Goal: Task Accomplishment & Management: Use online tool/utility

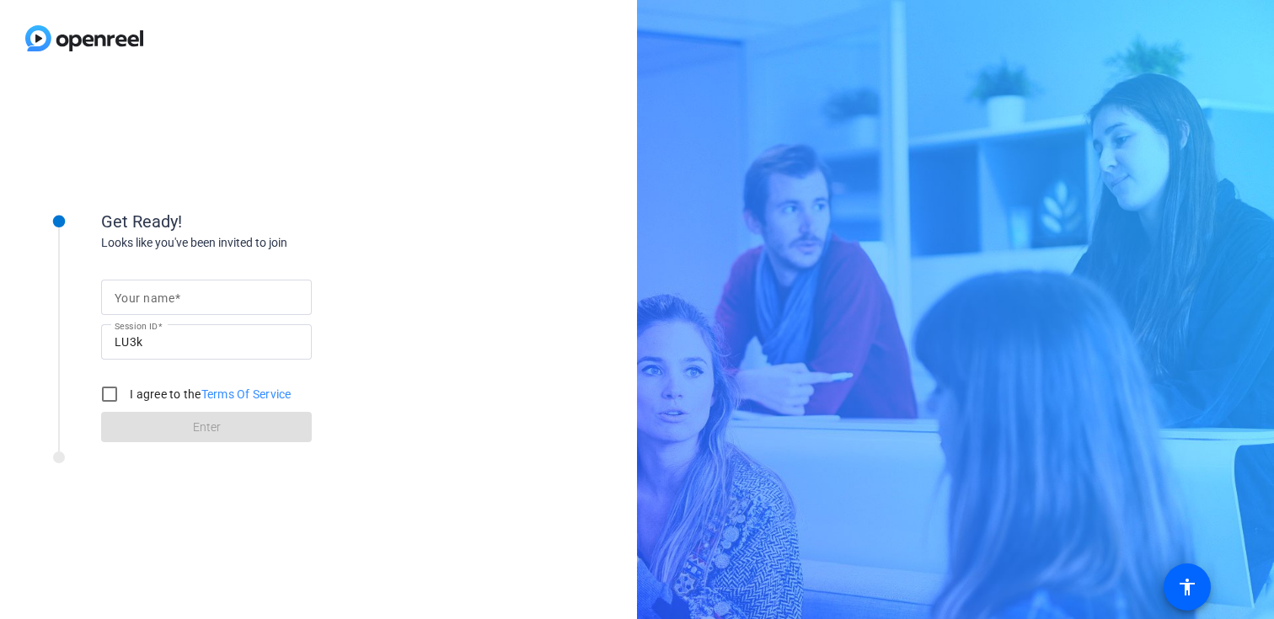
click at [238, 302] on input "Your name" at bounding box center [207, 297] width 184 height 20
type input "[PERSON_NAME]"
click at [104, 400] on input "I agree to the Terms Of Service" at bounding box center [110, 394] width 34 height 34
checkbox input "true"
click at [163, 432] on span at bounding box center [206, 427] width 211 height 40
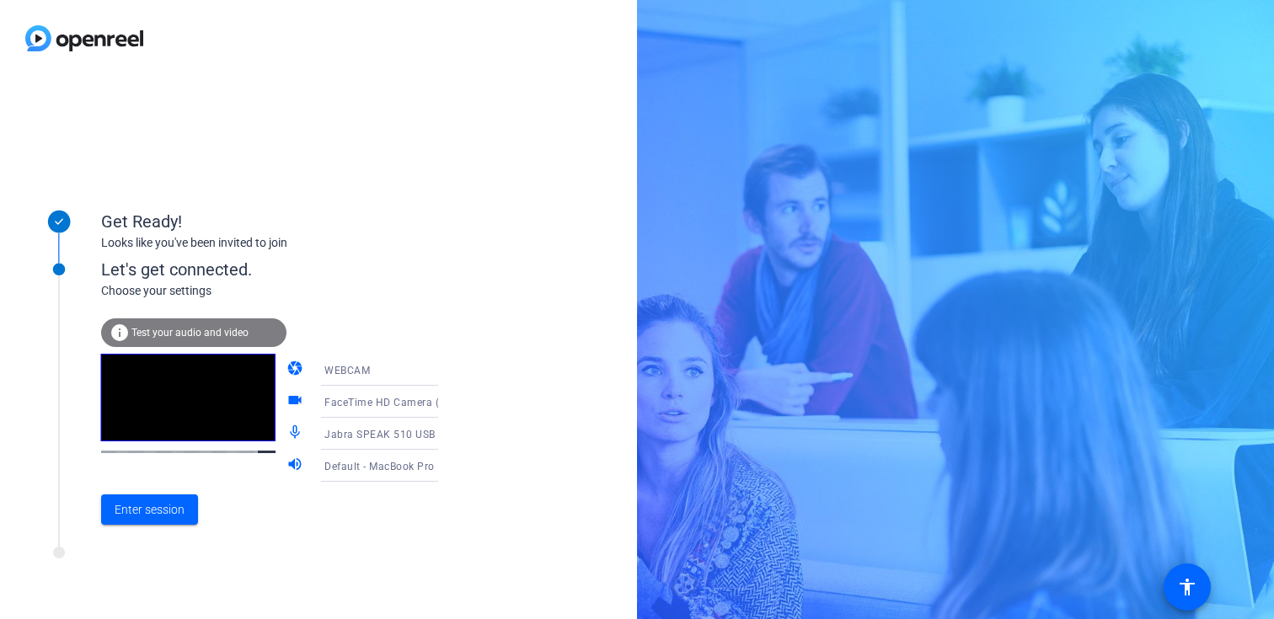
click at [378, 468] on span "Default - MacBook Pro Speakers (Built-in)" at bounding box center [425, 465] width 203 height 13
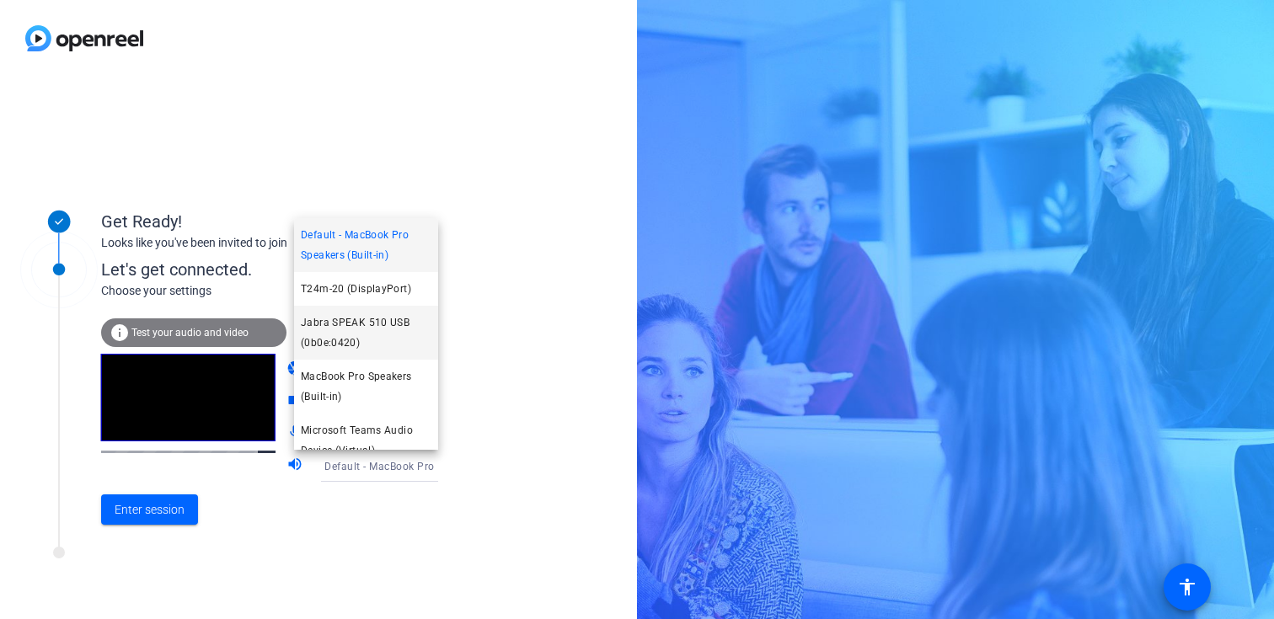
click at [368, 338] on span "Jabra SPEAK 510 USB (0b0e:0420)" at bounding box center [366, 333] width 131 height 40
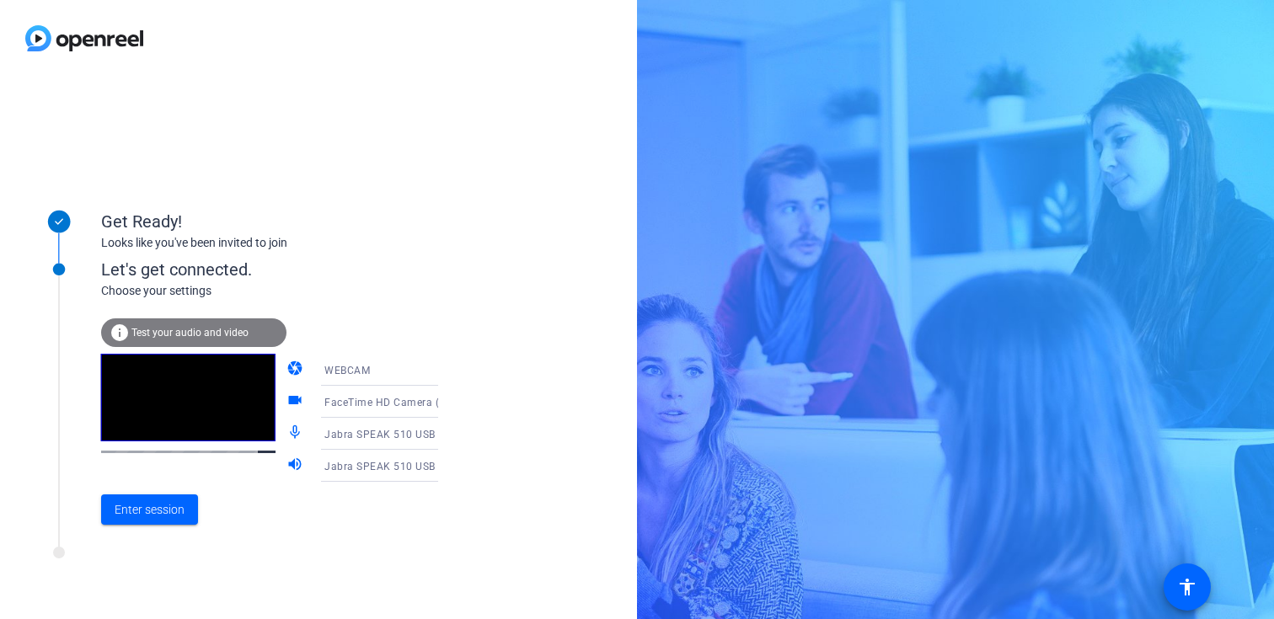
click at [445, 373] on icon at bounding box center [455, 370] width 20 height 20
click at [412, 373] on div at bounding box center [637, 309] width 1274 height 619
click at [386, 411] on div "FaceTime HD Camera (2C0E:82E3)" at bounding box center [387, 402] width 126 height 21
click at [403, 382] on div at bounding box center [637, 309] width 1274 height 619
click at [404, 376] on div "WEBCAM" at bounding box center [387, 370] width 126 height 21
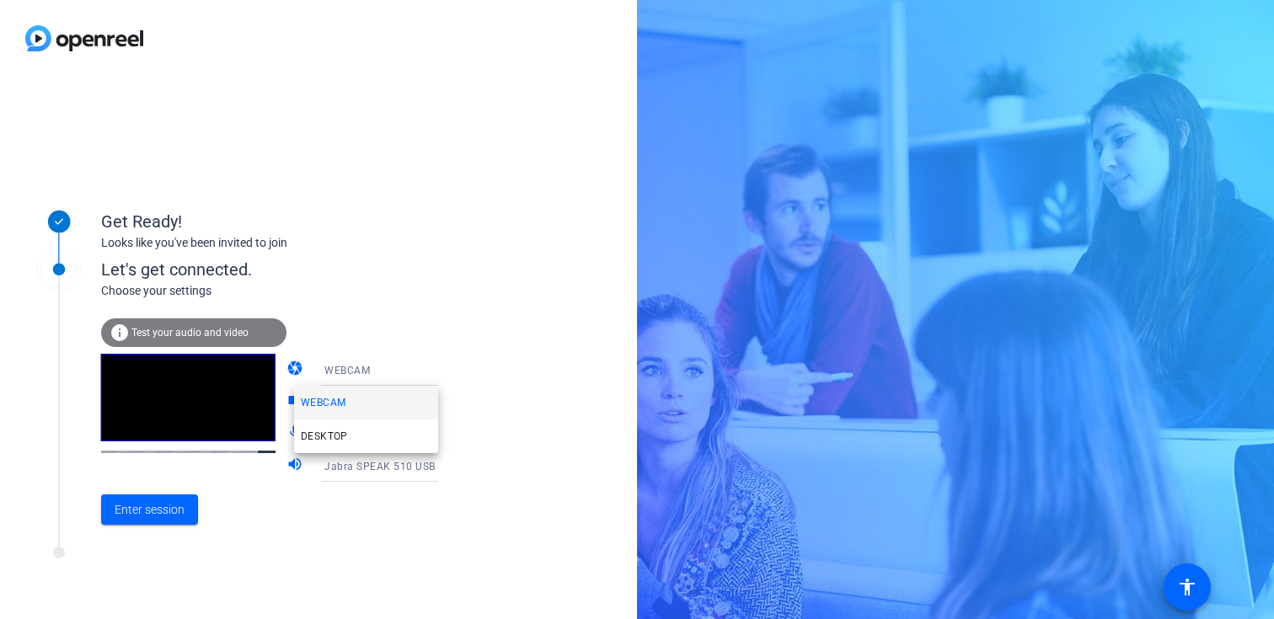
click at [367, 399] on mat-option "WEBCAM" at bounding box center [366, 403] width 144 height 34
click at [237, 333] on span "Test your audio and video" at bounding box center [189, 333] width 117 height 12
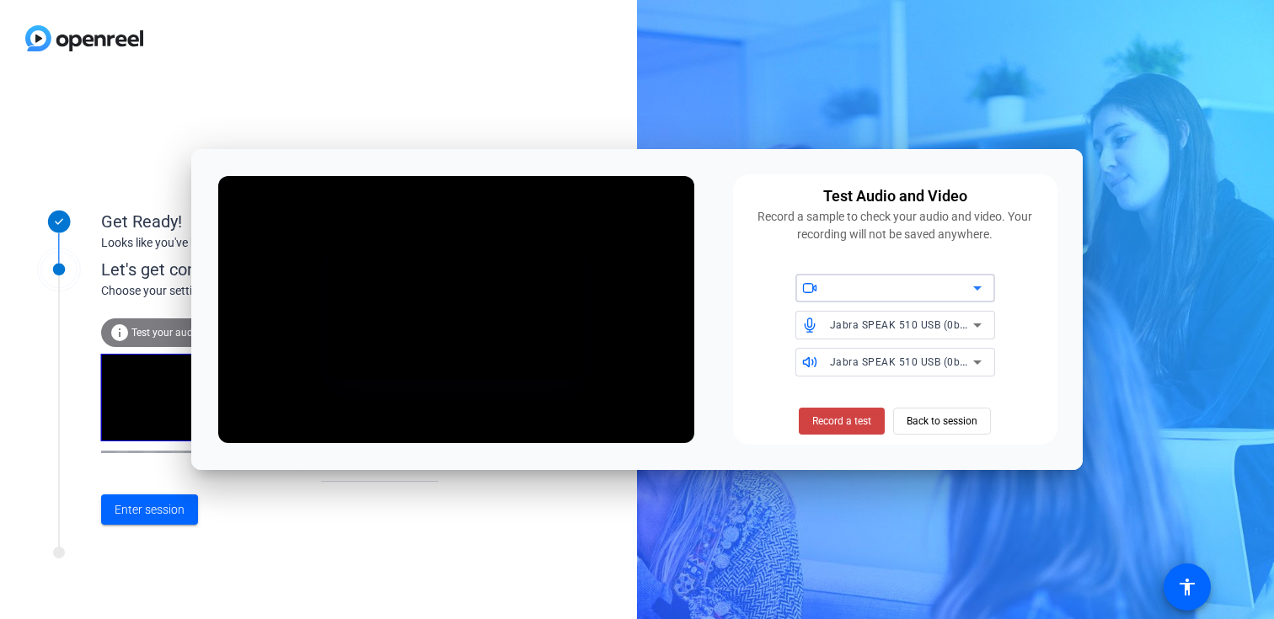
click at [844, 288] on div at bounding box center [901, 288] width 143 height 20
click at [853, 315] on span "FaceTime HD Camera (2C0E:82E3)" at bounding box center [893, 323] width 169 height 20
click at [933, 411] on span "Back to session" at bounding box center [942, 421] width 71 height 32
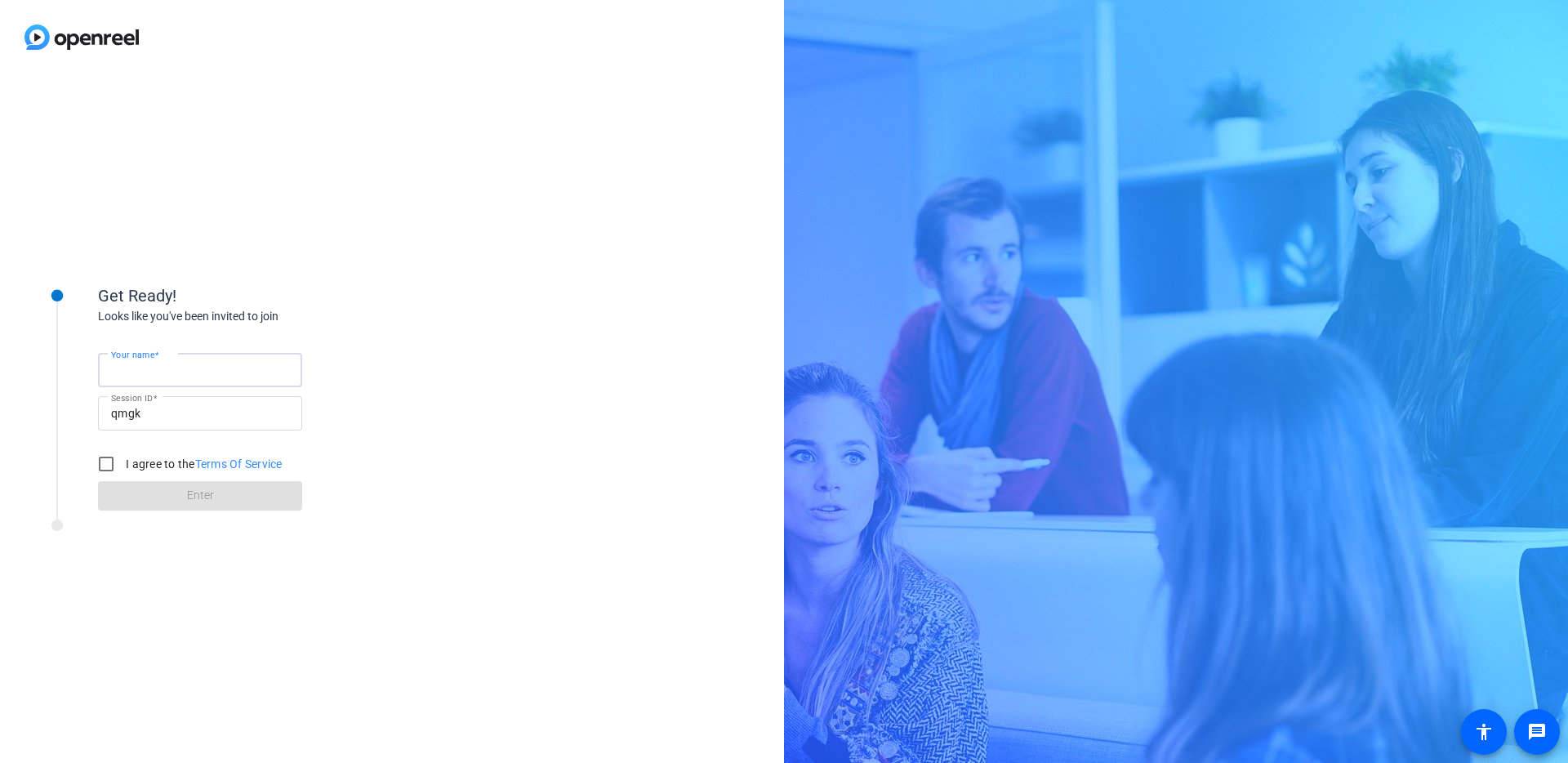
click at [228, 361] on input "Your name" at bounding box center [201, 370] width 178 height 19
type input "[PERSON_NAME]"
click at [110, 462] on input "I agree to the Terms Of Service" at bounding box center [107, 464] width 33 height 33
checkbox input "true"
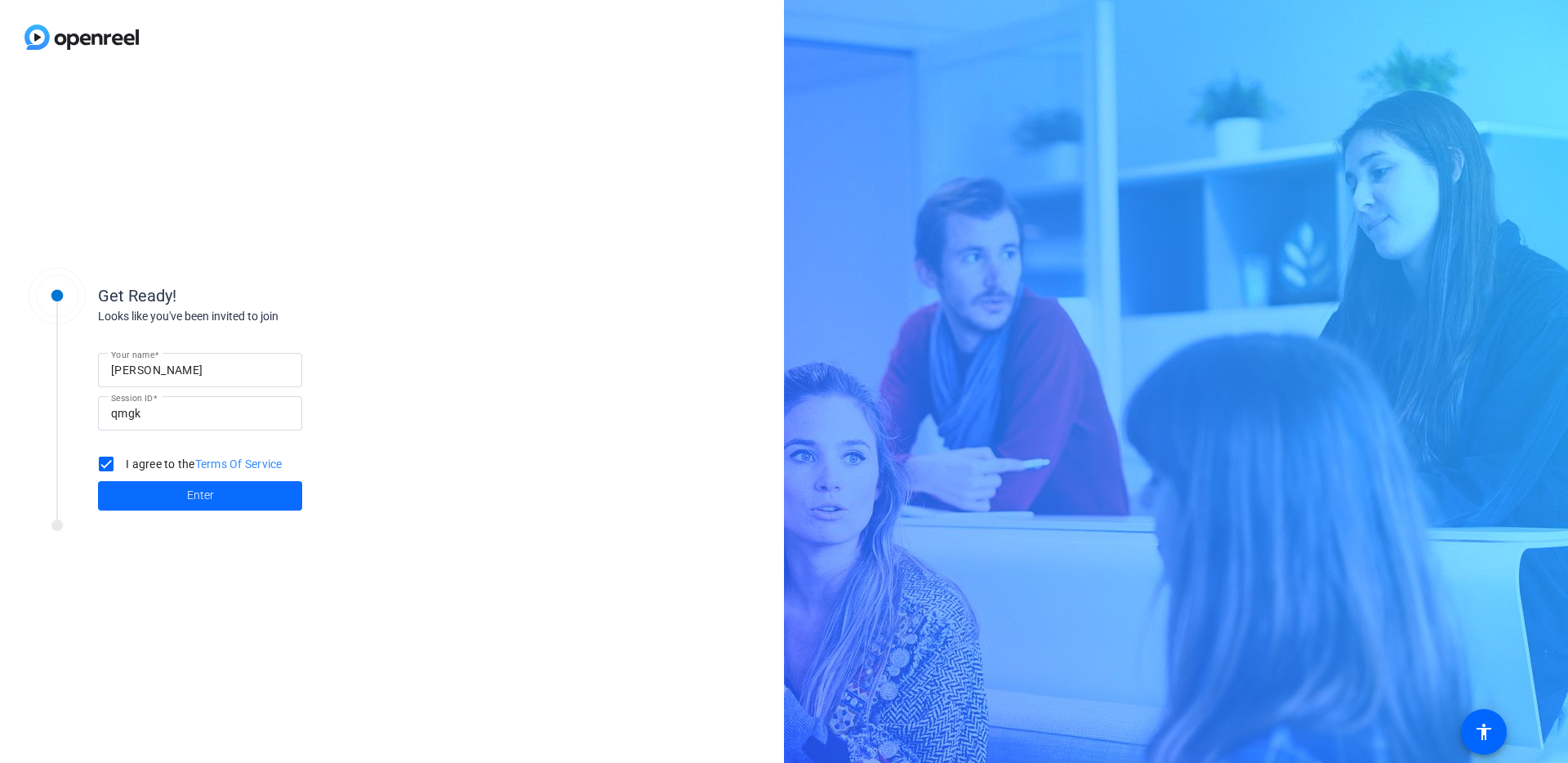
click at [142, 502] on span at bounding box center [200, 495] width 204 height 39
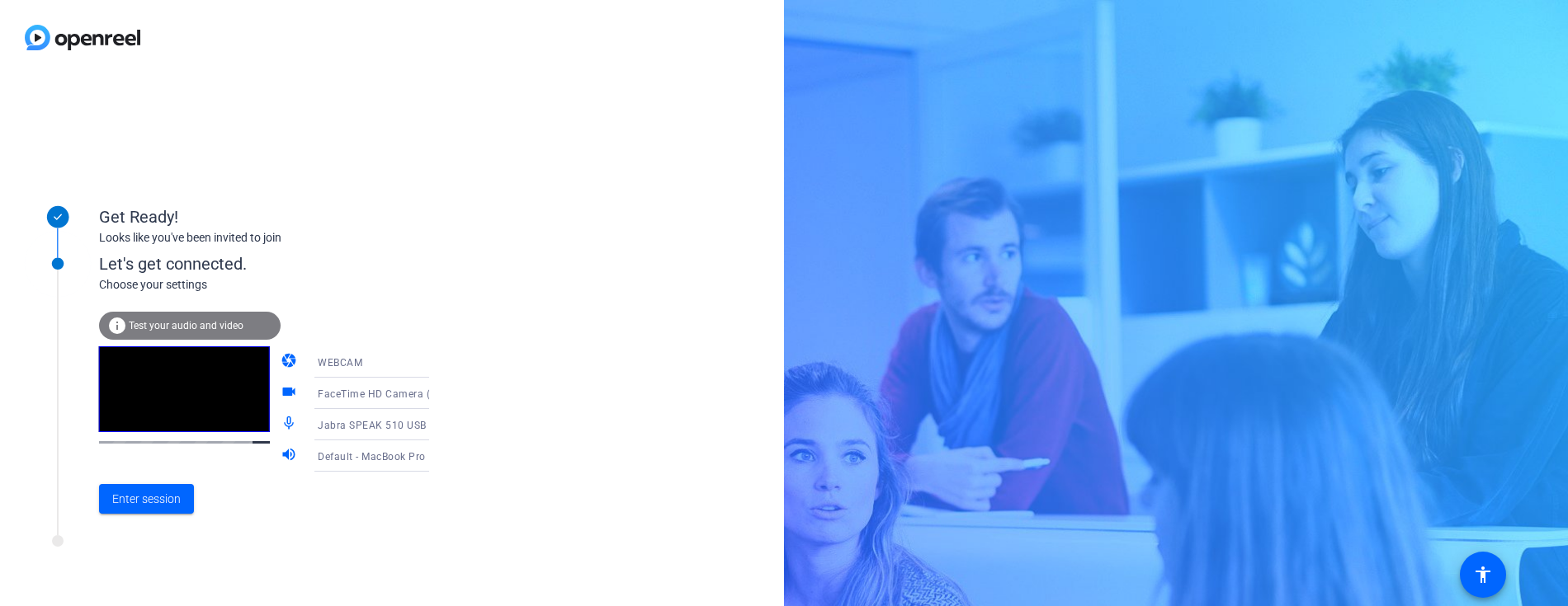
click at [389, 459] on span "Default - MacBook Pro Speakers (Built-in)" at bounding box center [416, 455] width 199 height 13
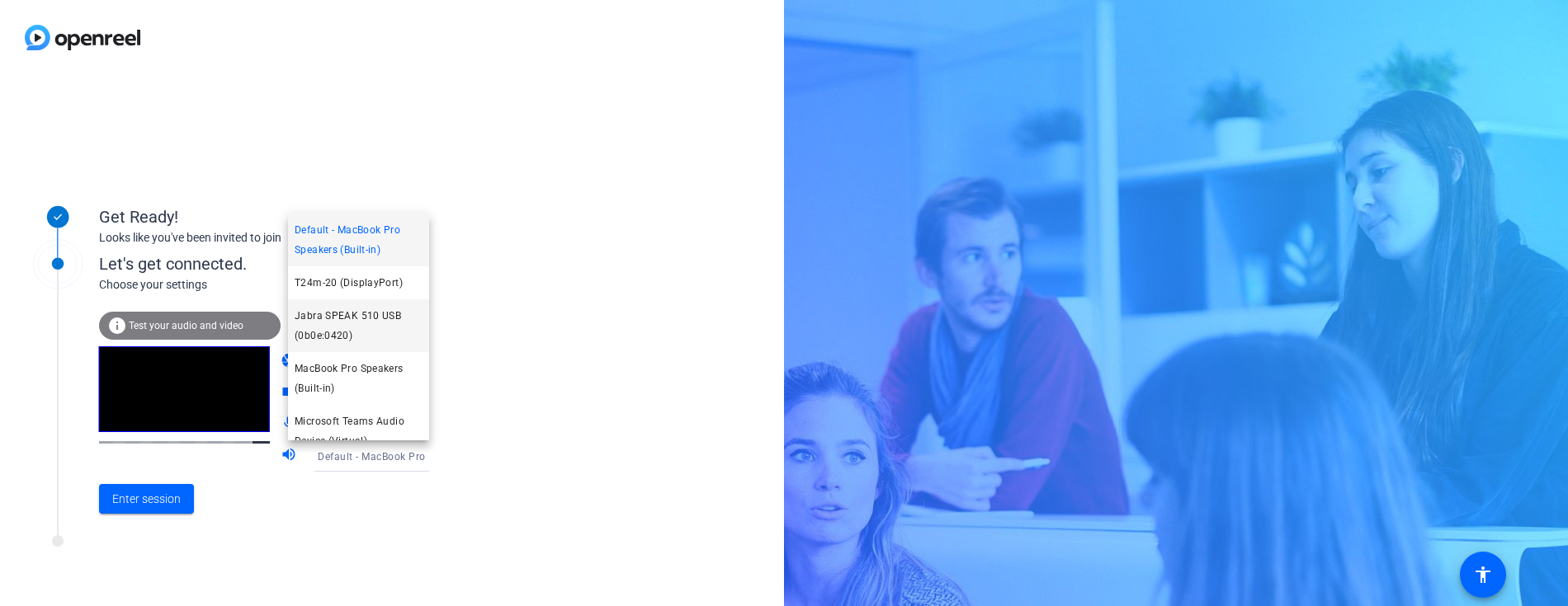
click at [355, 336] on span "Jabra SPEAK 510 USB (0b0e:0420)" at bounding box center [358, 326] width 128 height 39
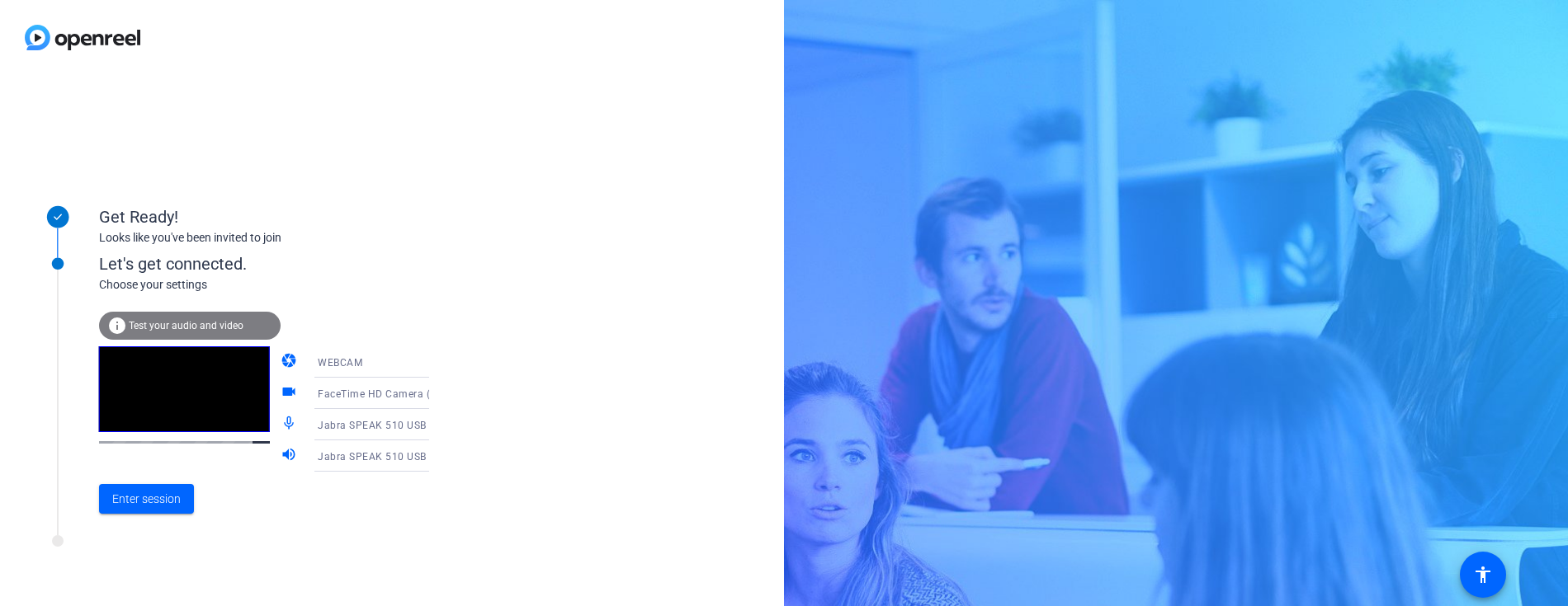
click at [442, 361] on icon at bounding box center [446, 362] width 8 height 4
click at [474, 300] on div at bounding box center [784, 303] width 1568 height 606
click at [177, 502] on span "Enter session" at bounding box center [147, 499] width 69 height 18
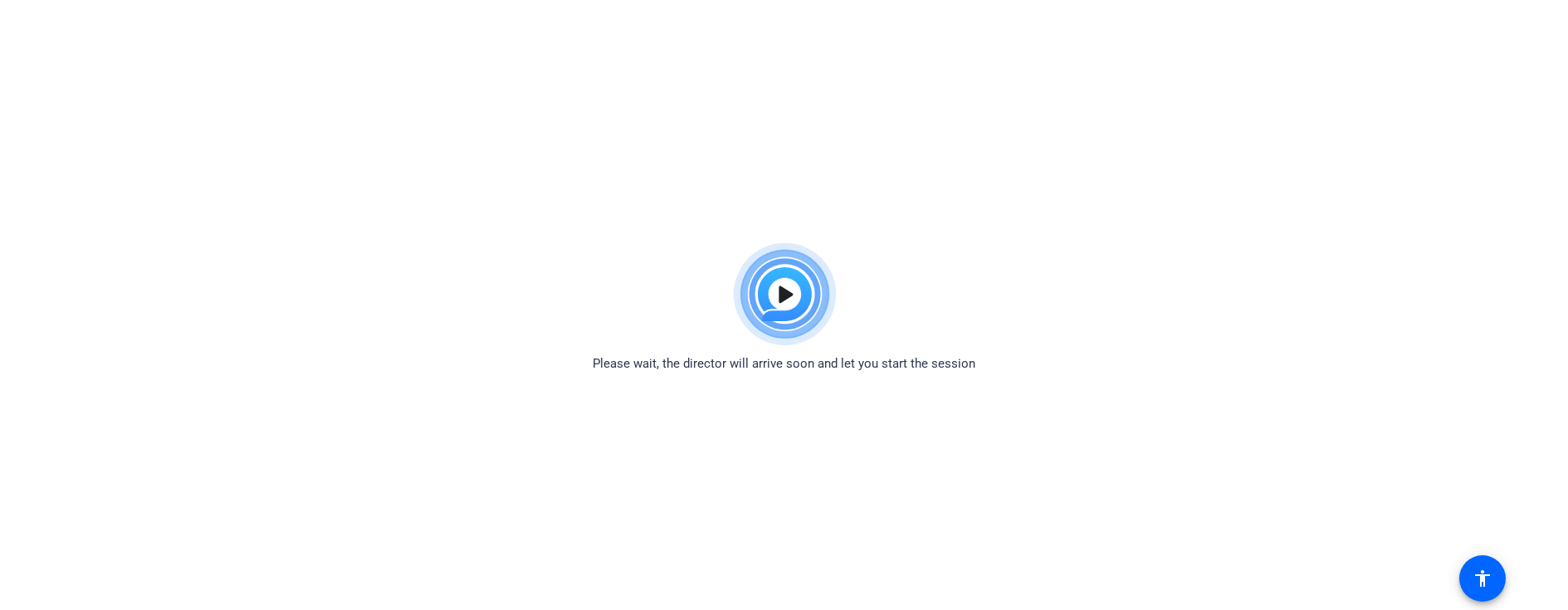
click at [794, 287] on img at bounding box center [784, 294] width 122 height 119
drag, startPoint x: 786, startPoint y: 296, endPoint x: 768, endPoint y: 293, distance: 18.2
click at [786, 296] on img at bounding box center [784, 294] width 122 height 119
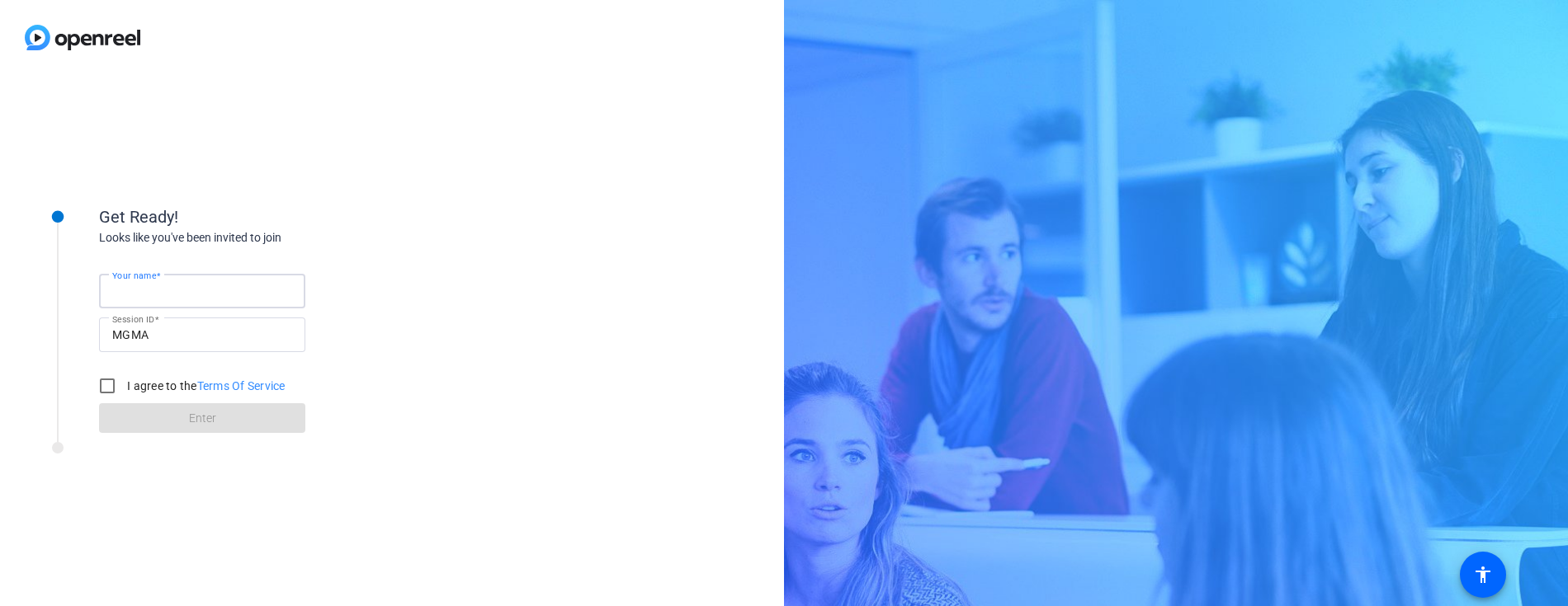
click at [235, 296] on input "Your name" at bounding box center [203, 291] width 180 height 20
type input "[PERSON_NAME]"
click at [151, 391] on label "I agree to the Terms Of Service" at bounding box center [204, 386] width 162 height 17
click at [123, 391] on input "I agree to the Terms Of Service" at bounding box center [108, 386] width 33 height 33
checkbox input "true"
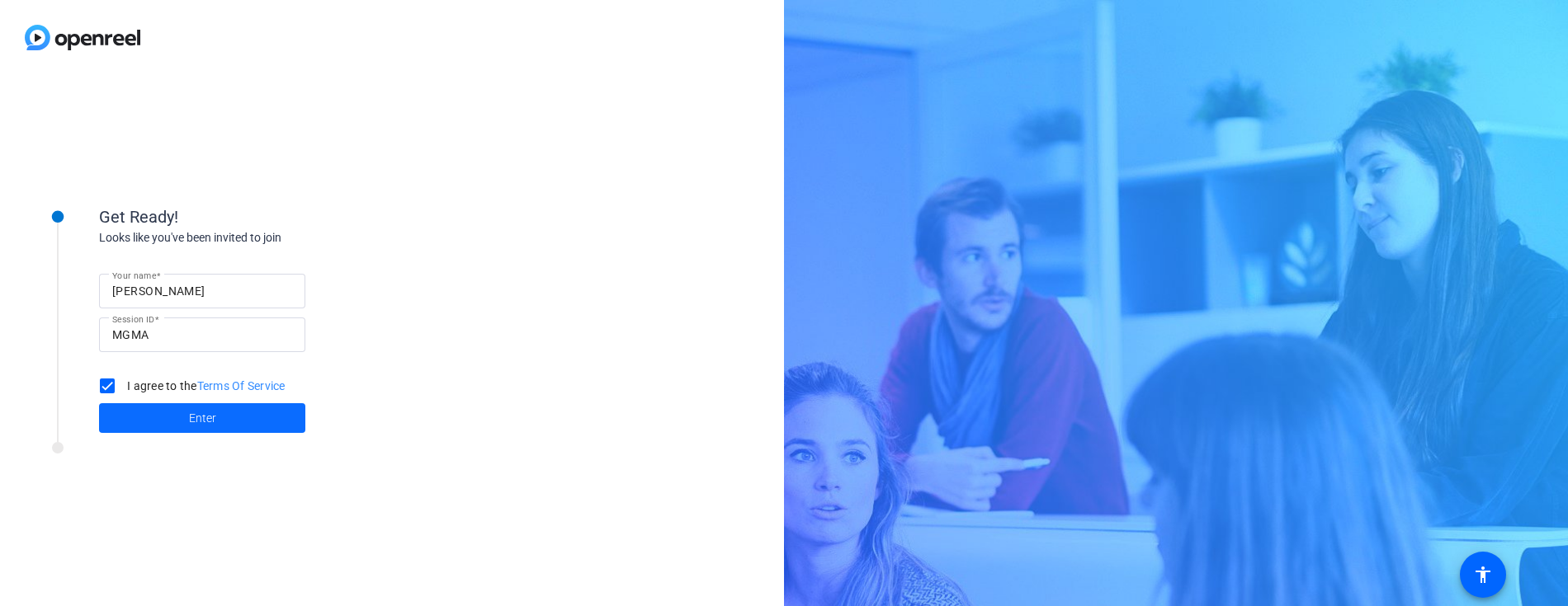
click at [196, 415] on span "Enter" at bounding box center [203, 419] width 27 height 18
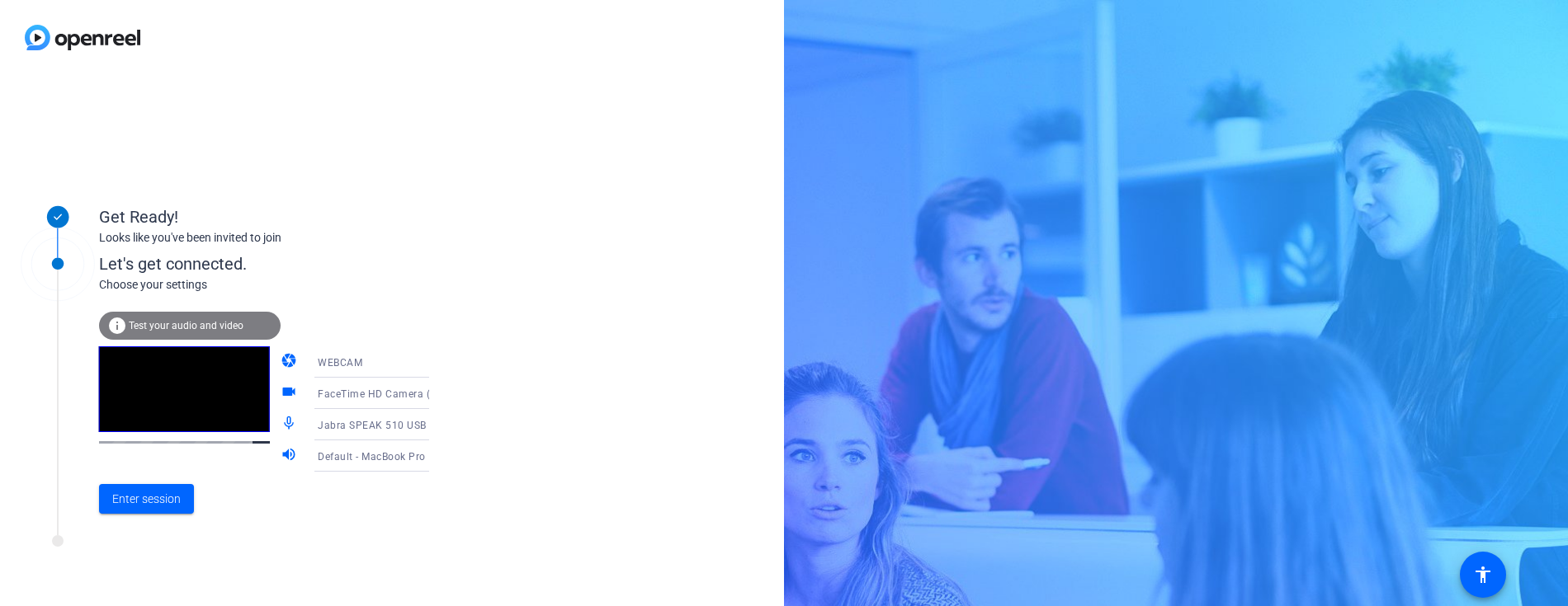
click at [436, 452] on icon at bounding box center [446, 456] width 20 height 20
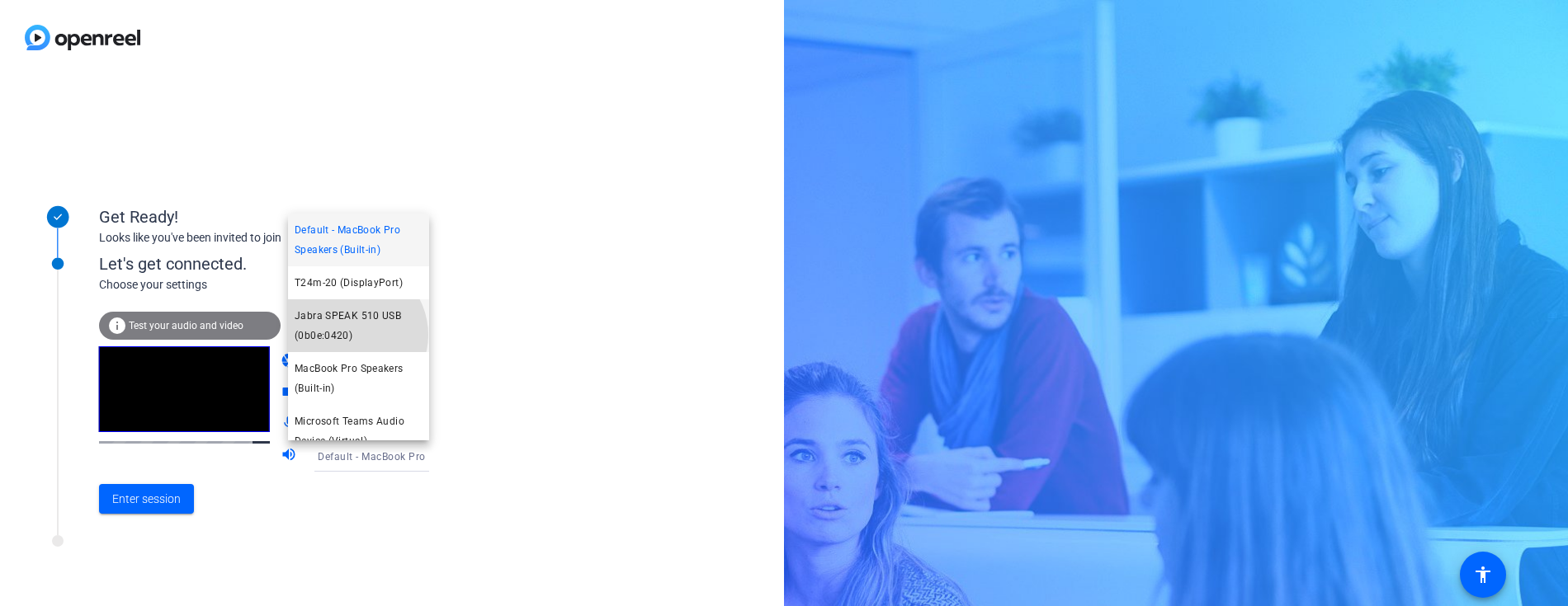
click at [351, 335] on span "Jabra SPEAK 510 USB (0b0e:0420)" at bounding box center [358, 326] width 128 height 39
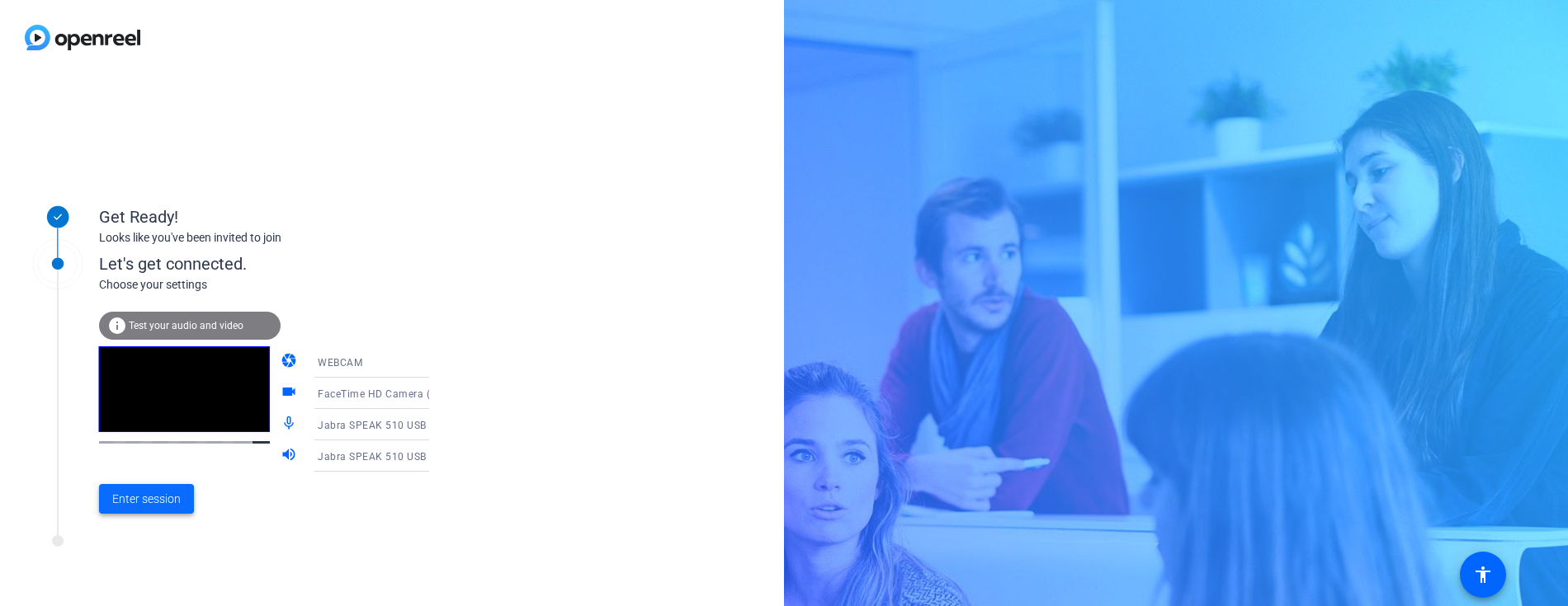
click at [176, 495] on span "Enter session" at bounding box center [147, 499] width 69 height 18
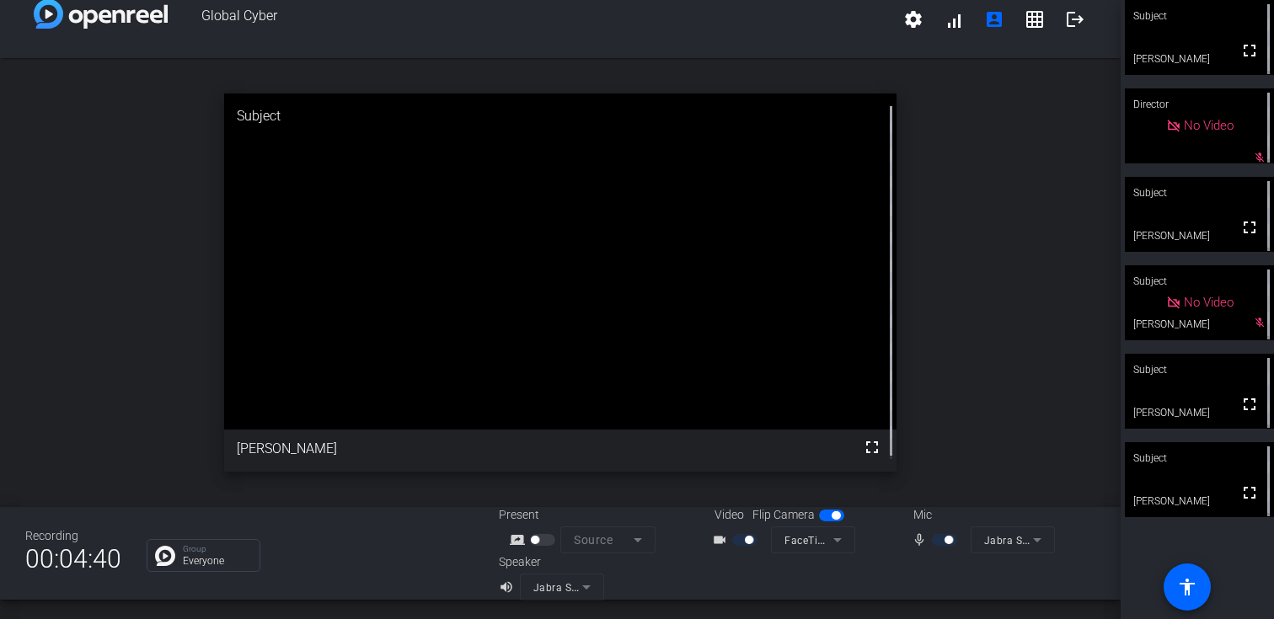
scroll to position [16, 0]
